Goal: Task Accomplishment & Management: Use online tool/utility

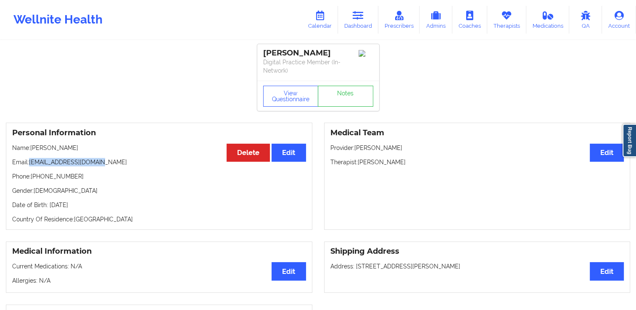
drag, startPoint x: 29, startPoint y: 161, endPoint x: 137, endPoint y: 164, distance: 108.0
click at [137, 164] on p "Email: [EMAIL_ADDRESS][DOMAIN_NAME]" at bounding box center [159, 162] width 294 height 8
copy p "[EMAIL_ADDRESS][DOMAIN_NAME]"
click at [333, 14] on link "Calendar" at bounding box center [320, 20] width 36 height 28
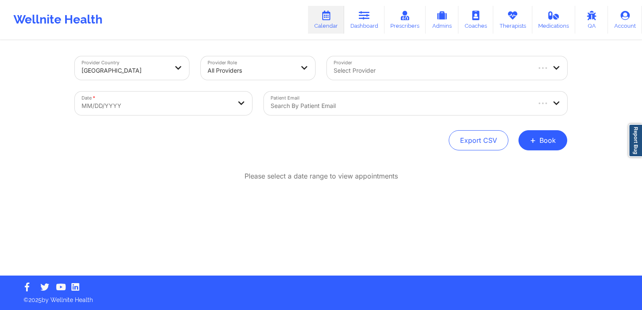
click at [310, 102] on div at bounding box center [400, 106] width 259 height 10
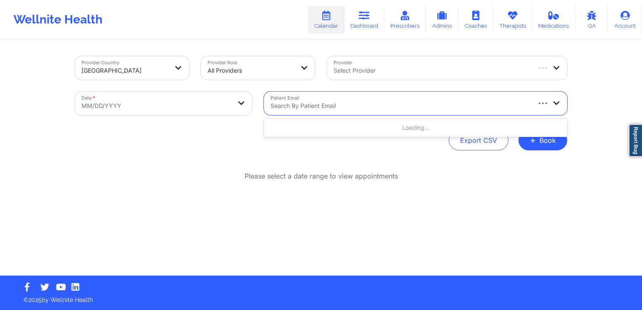
paste input "[EMAIL_ADDRESS][DOMAIN_NAME]"
type input "[EMAIL_ADDRESS][DOMAIN_NAME]"
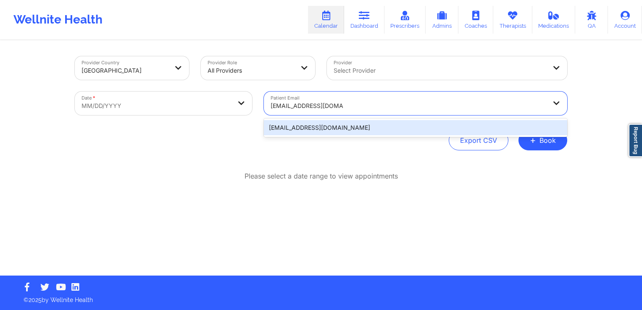
click at [294, 126] on div "[EMAIL_ADDRESS][DOMAIN_NAME]" at bounding box center [415, 127] width 303 height 15
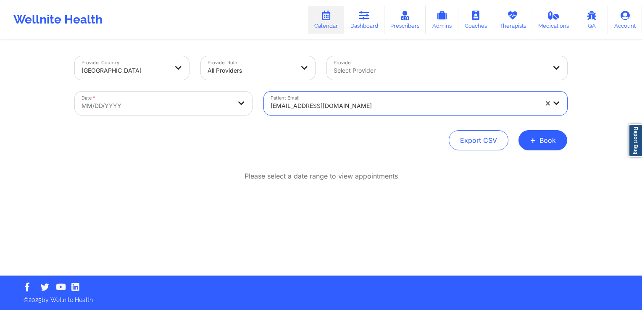
click at [171, 112] on body "Wellnite Health Calendar Dashboard Prescribers Admins Coaches Therapists Medica…" at bounding box center [321, 155] width 642 height 310
select select "2025-8"
select select "2025-9"
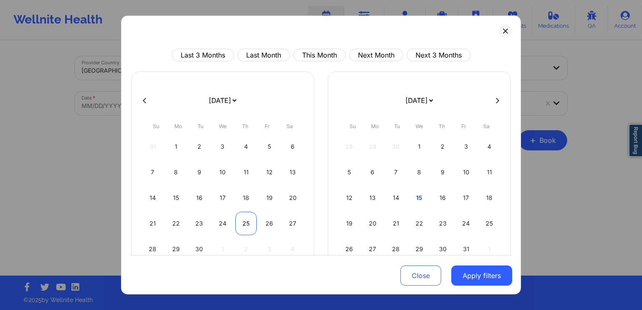
click at [238, 218] on div "25" at bounding box center [245, 224] width 21 height 24
select select "2025-8"
select select "2025-9"
select select "2025-8"
select select "2025-9"
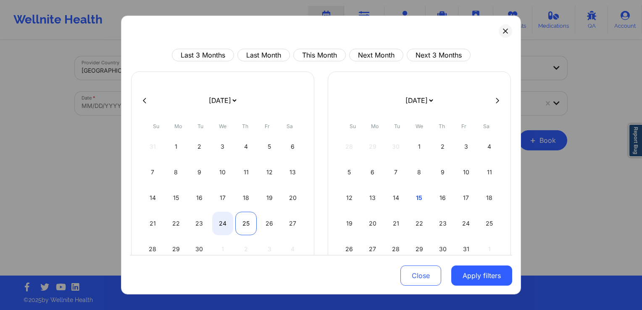
select select "2025-8"
select select "2025-9"
select select "2025-8"
select select "2025-9"
drag, startPoint x: 244, startPoint y: 223, endPoint x: 268, endPoint y: 225, distance: 24.9
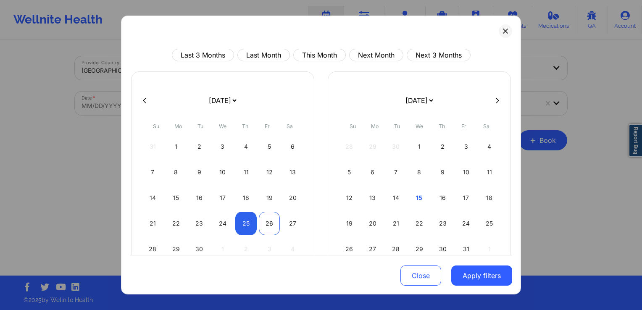
click at [245, 223] on div "25" at bounding box center [245, 224] width 21 height 24
select select "2025-8"
select select "2025-9"
click at [480, 274] on button "Apply filters" at bounding box center [481, 276] width 61 height 20
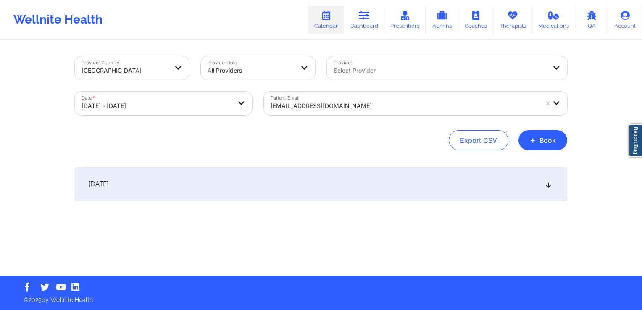
click at [343, 175] on div "[DATE]" at bounding box center [321, 184] width 492 height 34
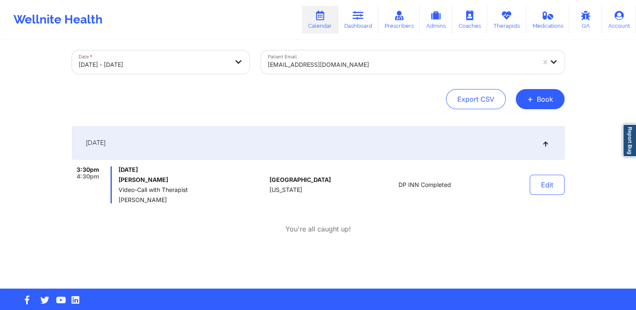
scroll to position [54, 0]
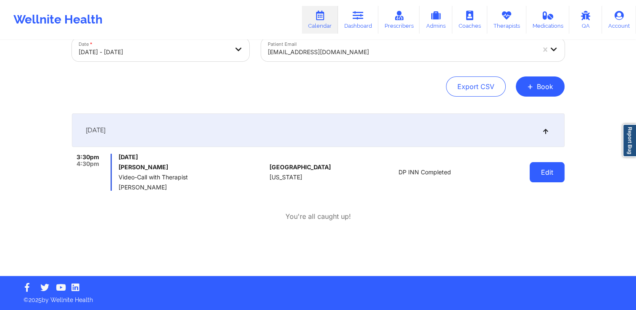
click at [546, 171] on button "Edit" at bounding box center [546, 172] width 35 height 20
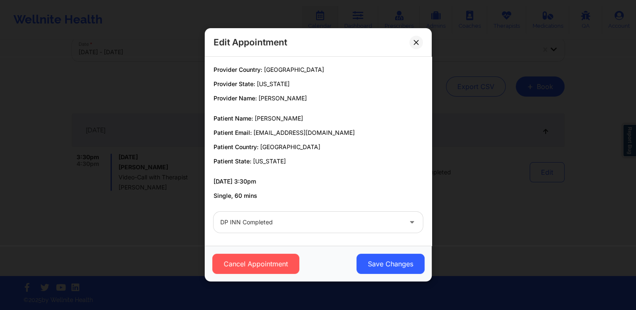
scroll to position [0, 0]
click at [415, 42] on icon at bounding box center [415, 42] width 5 height 5
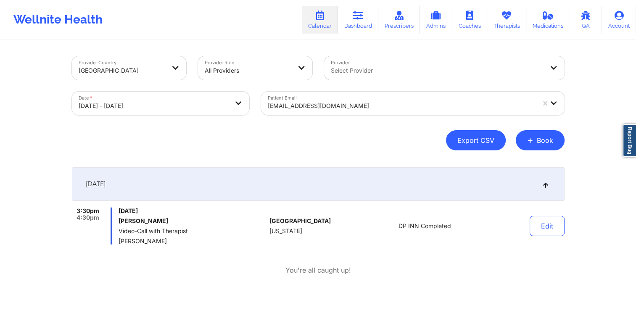
click at [492, 134] on button "Export CSV" at bounding box center [476, 140] width 60 height 20
select select "2025-8"
select select "2025-9"
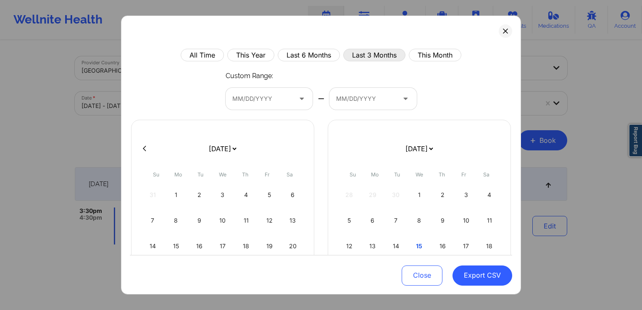
click at [384, 55] on button "Last 3 Months" at bounding box center [374, 55] width 62 height 13
select select "2025-6"
select select "2025-7"
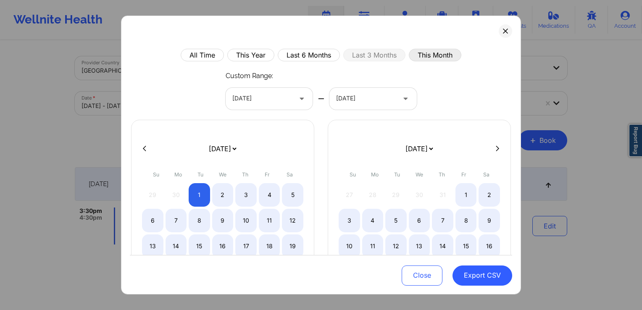
click at [429, 53] on button "This Month" at bounding box center [435, 55] width 53 height 13
select select "2025-8"
select select "2025-9"
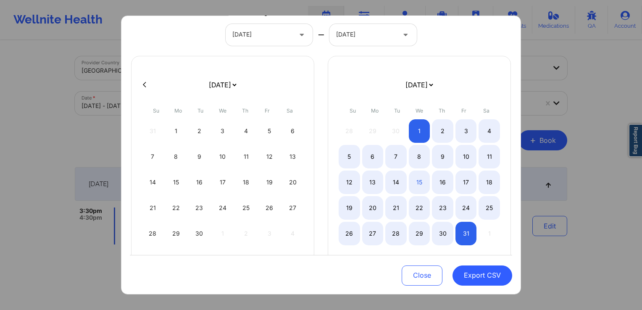
scroll to position [80, 0]
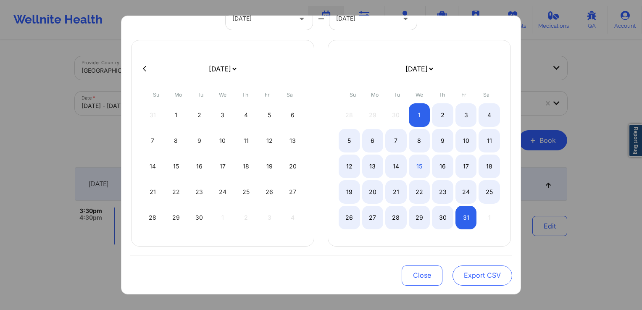
click at [487, 277] on button "Export CSV" at bounding box center [482, 276] width 60 height 20
select select "2025-8"
select select "2025-9"
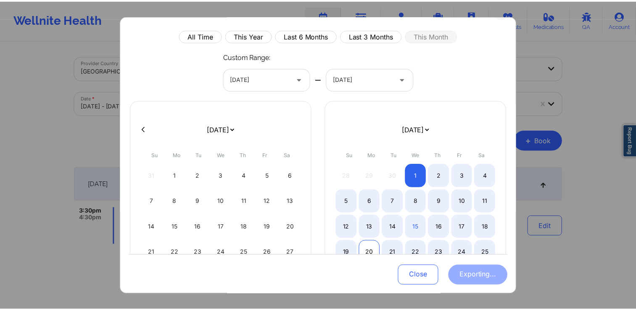
scroll to position [0, 0]
